Goal: Task Accomplishment & Management: Manage account settings

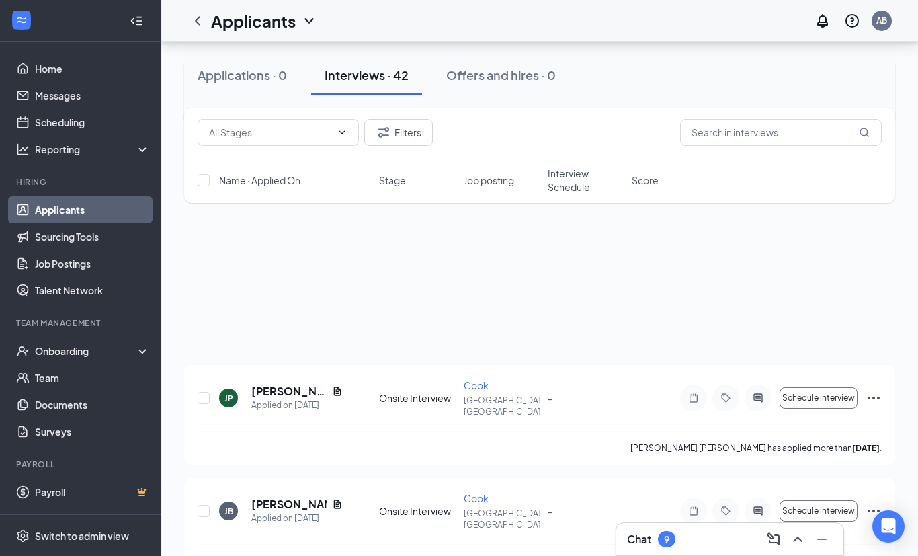
scroll to position [305, 0]
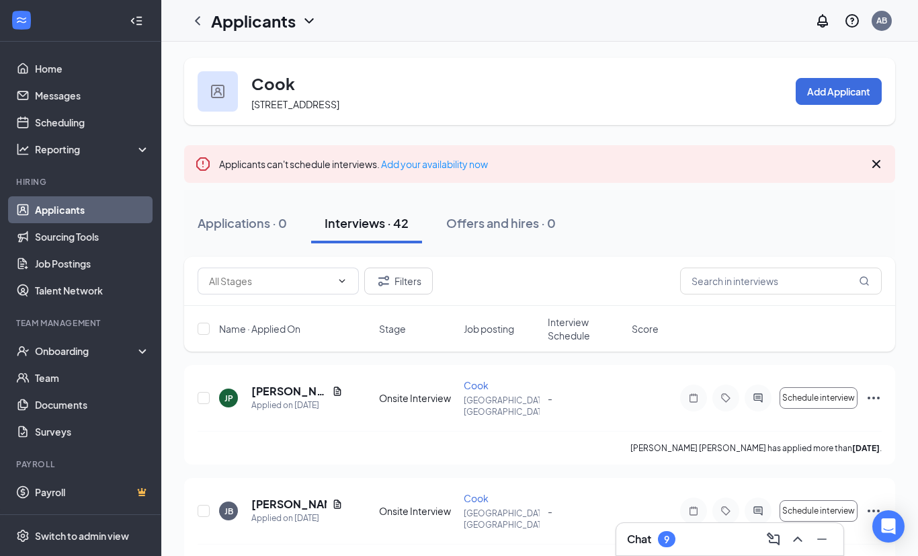
click at [79, 208] on link "Applicants" at bounding box center [92, 209] width 115 height 27
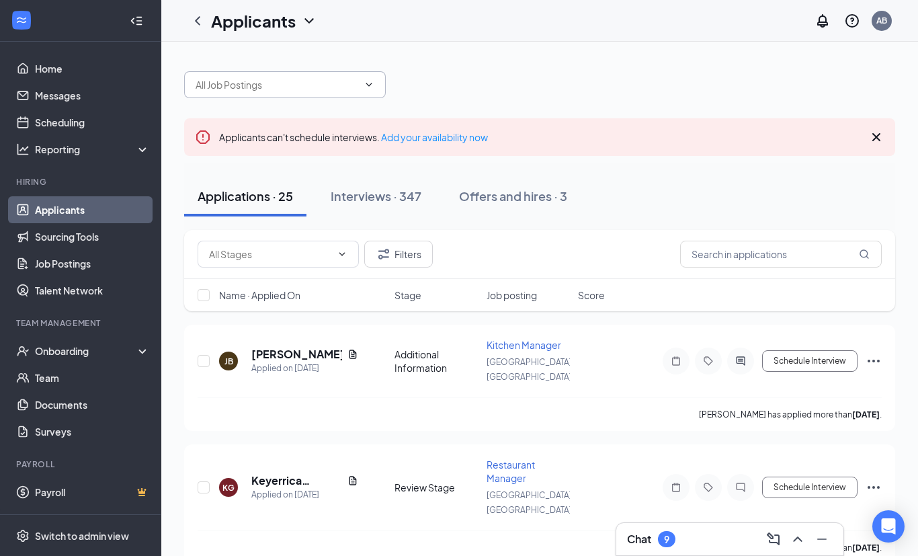
click at [289, 80] on input "text" at bounding box center [277, 84] width 163 height 15
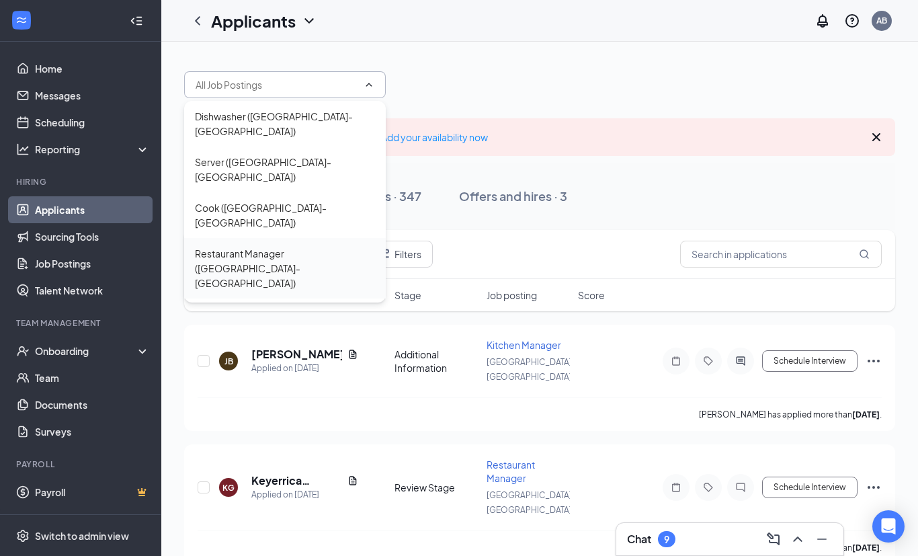
click at [310, 246] on div "Restaurant Manager ([GEOGRAPHIC_DATA]- [GEOGRAPHIC_DATA])" at bounding box center [285, 268] width 180 height 44
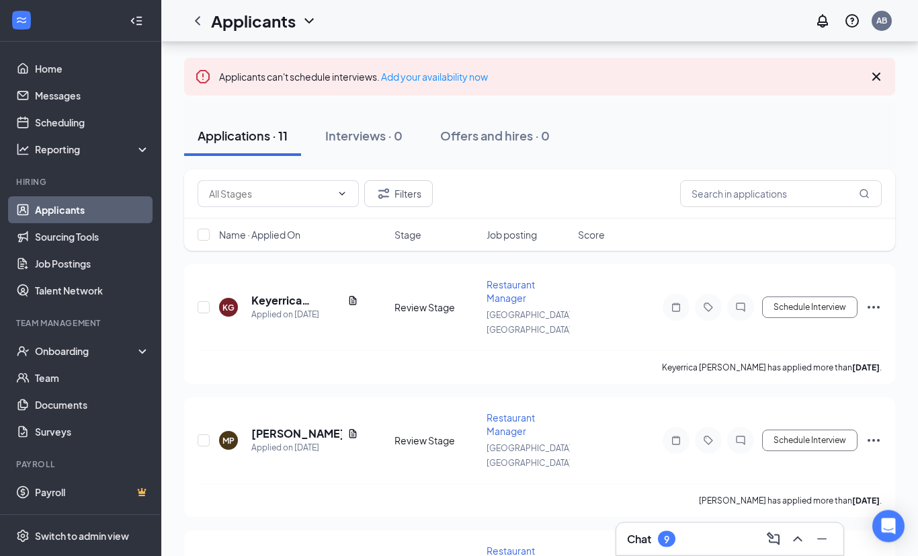
scroll to position [96, 0]
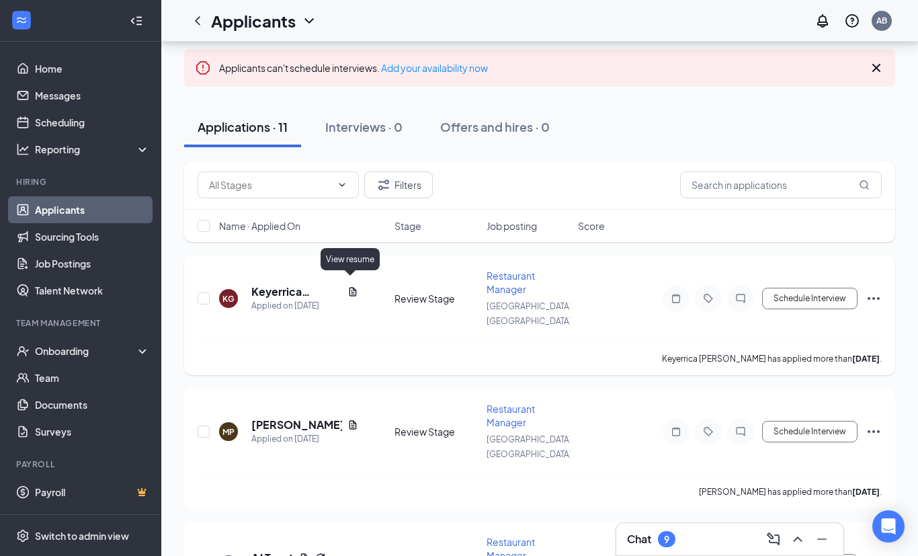
click at [353, 287] on icon "Document" at bounding box center [352, 291] width 7 height 9
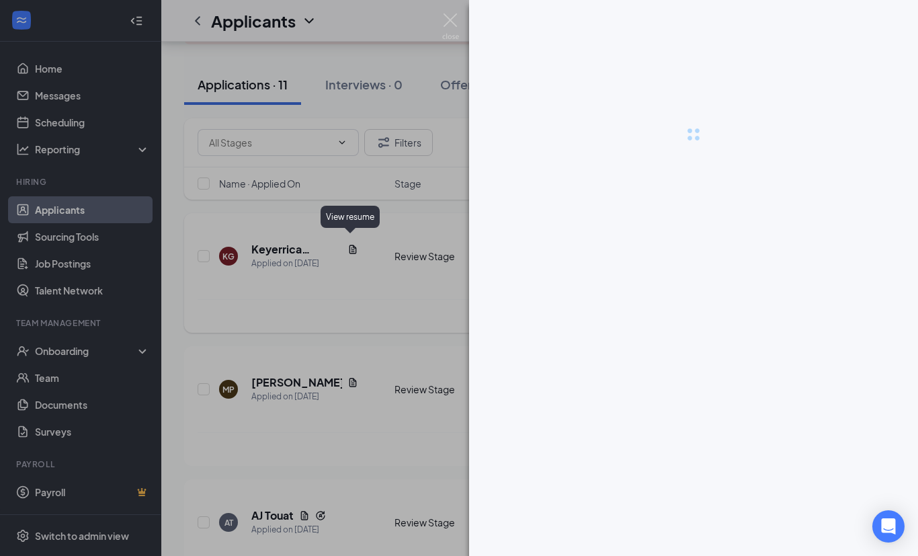
scroll to position [139, 0]
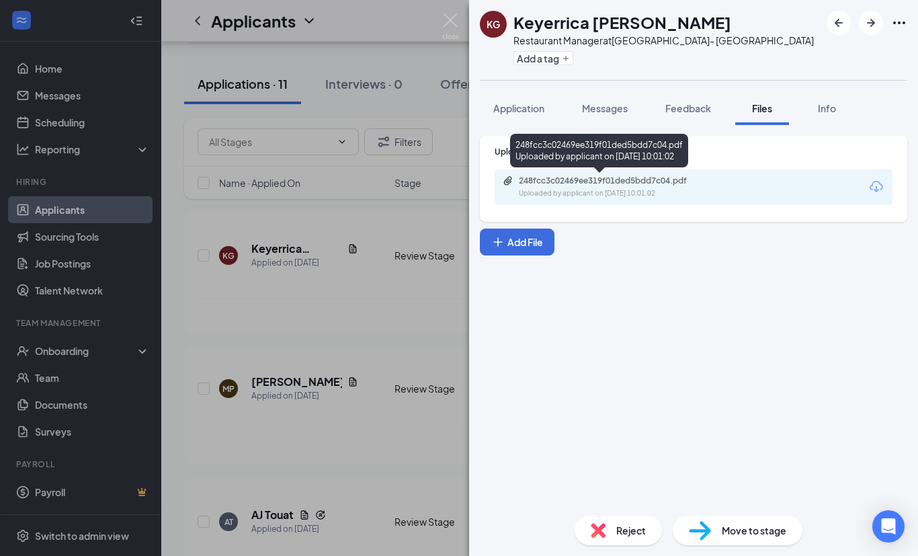
click at [672, 191] on div "Uploaded by applicant on [DATE] 10:01:02" at bounding box center [620, 193] width 202 height 11
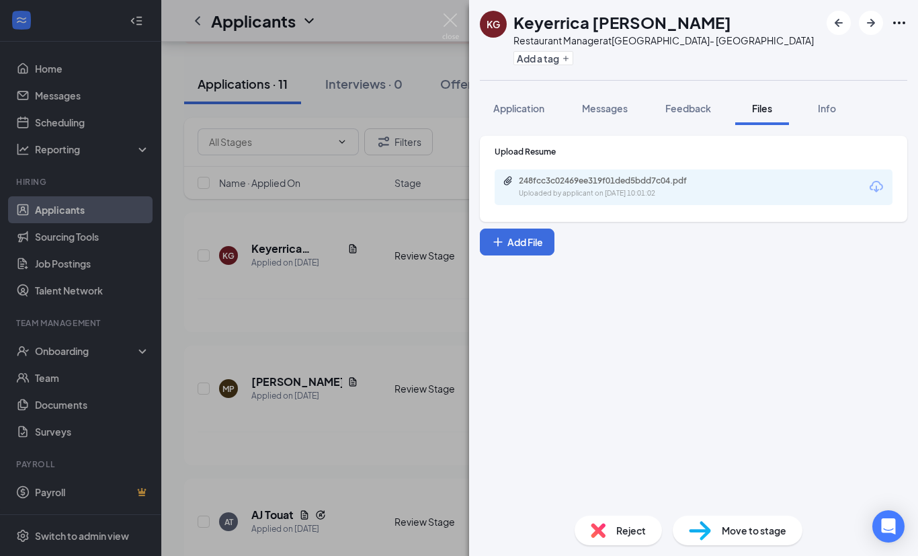
click at [398, 309] on div "KG Keyerrica [PERSON_NAME] Restaurant Manager at [GEOGRAPHIC_DATA]- [GEOGRAPHIC…" at bounding box center [459, 278] width 918 height 556
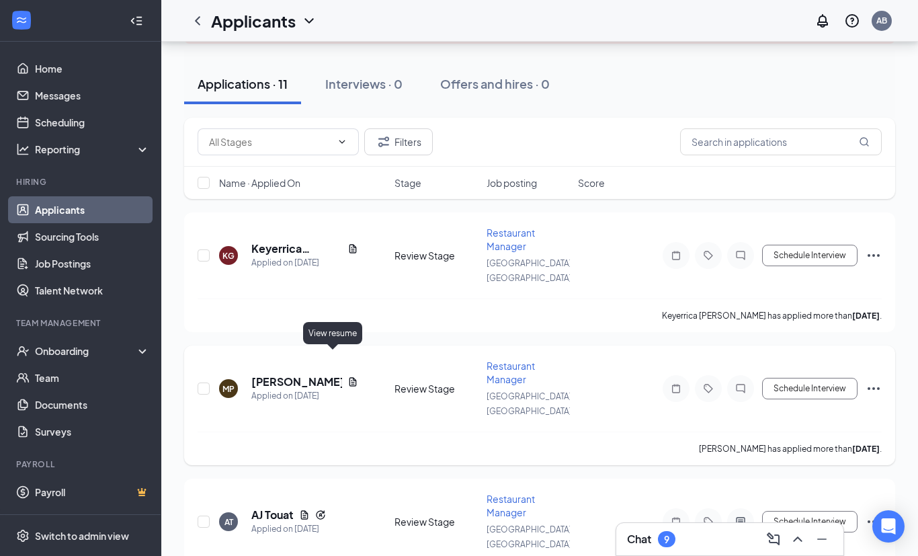
click at [347, 376] on icon "Document" at bounding box center [352, 381] width 11 height 11
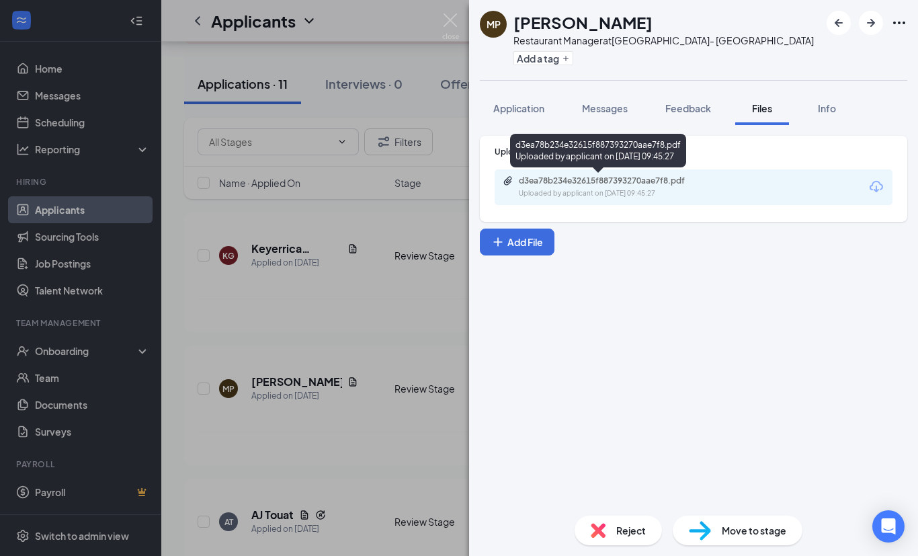
click at [656, 187] on div "d3ea78b234e32615f887393270aae7f8.pdf Uploaded by applicant on [DATE] 09:45:27" at bounding box center [612, 187] width 218 height 24
